Goal: Information Seeking & Learning: Learn about a topic

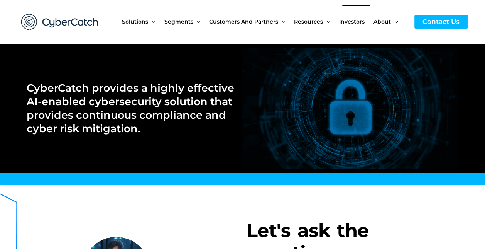
click at [357, 24] on span "Investors" at bounding box center [351, 21] width 25 height 32
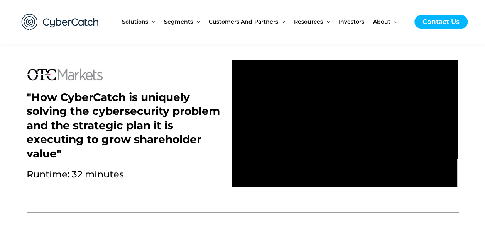
scroll to position [335, 0]
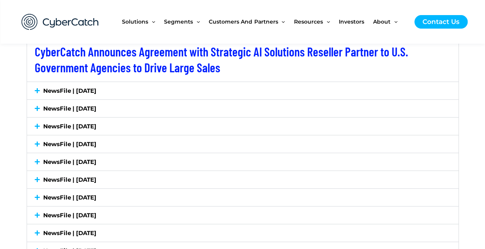
scroll to position [1438, 0]
click at [38, 90] on icon at bounding box center [37, 90] width 5 height 6
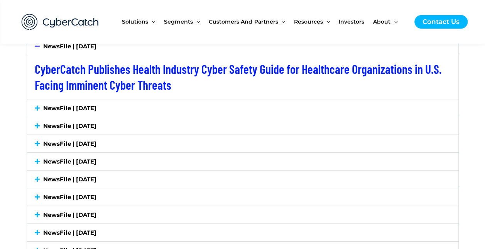
click at [39, 111] on div "NewsFile | [DATE]" at bounding box center [243, 107] width 432 height 17
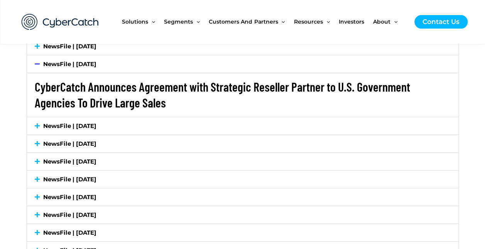
click at [204, 87] on link "CyberCatch Announces Agreement with Strategic Reseller Partner to U.S. Governme…" at bounding box center [223, 94] width 376 height 31
click at [68, 103] on link "CyberCatch Announces Agreement with Strategic Reseller Partner to U.S. Governme…" at bounding box center [223, 94] width 376 height 31
